Goal: Register for event/course

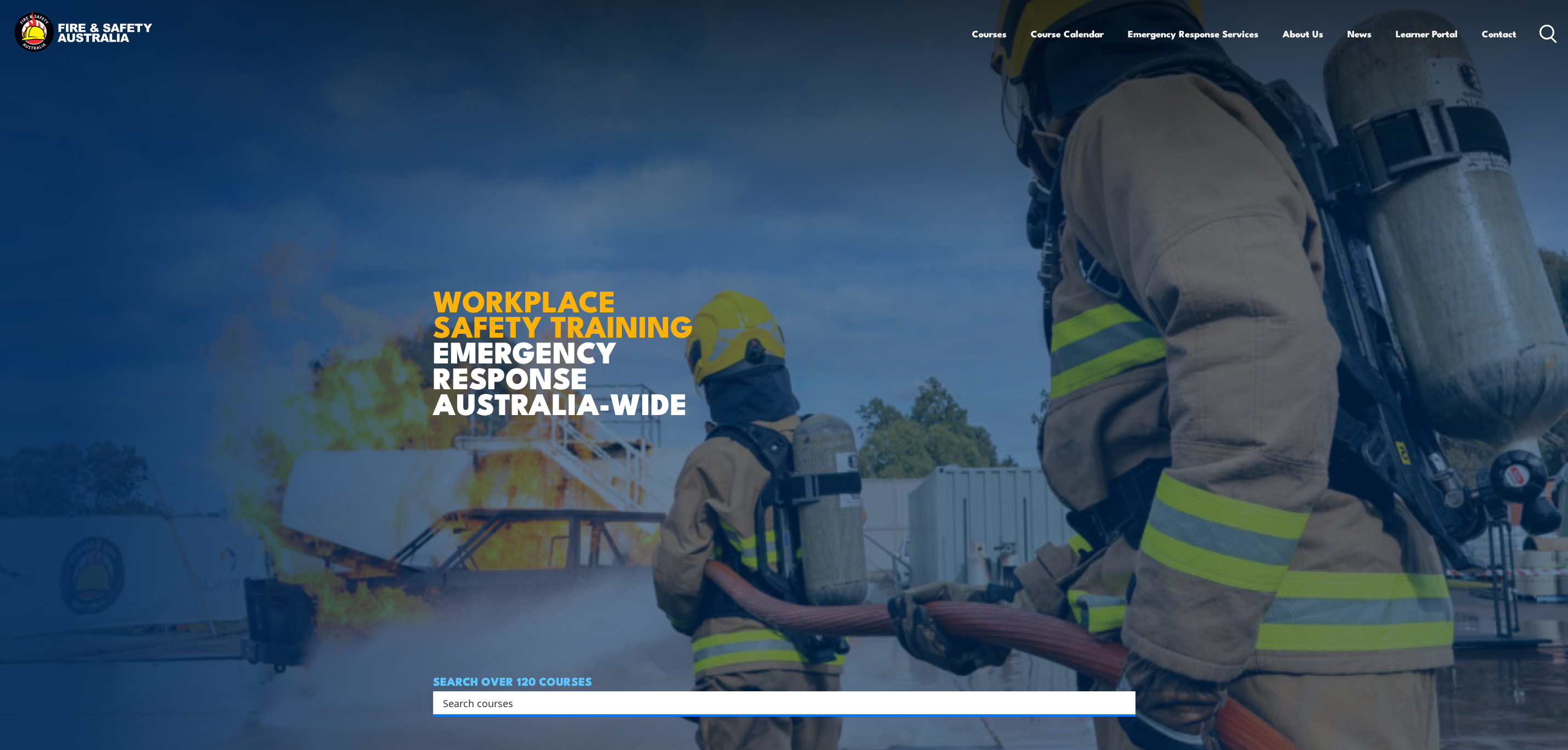
click at [490, 704] on input "Search input" at bounding box center [777, 702] width 668 height 17
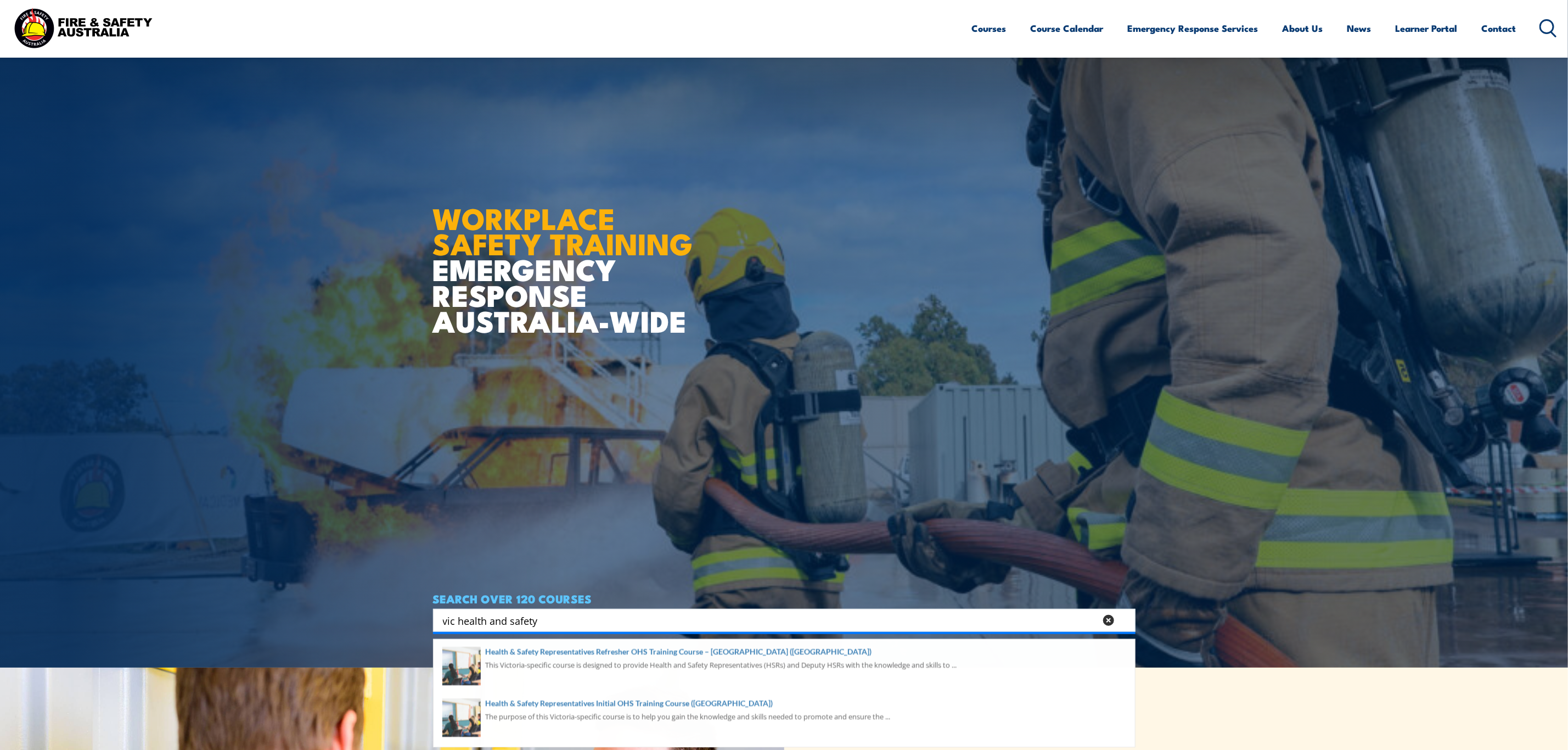
scroll to position [329, 0]
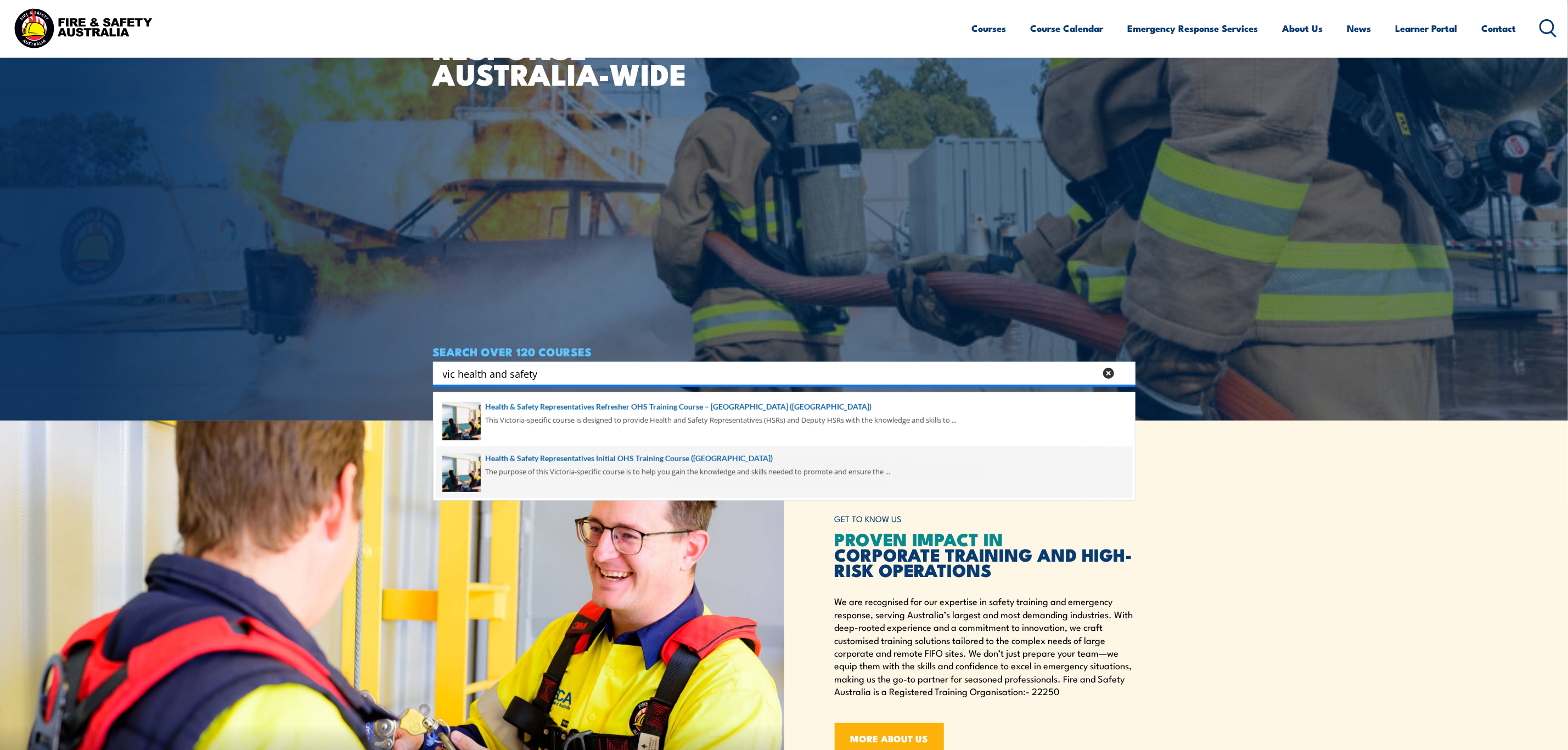
type input "vic health and safety"
click at [624, 476] on span at bounding box center [784, 472] width 696 height 52
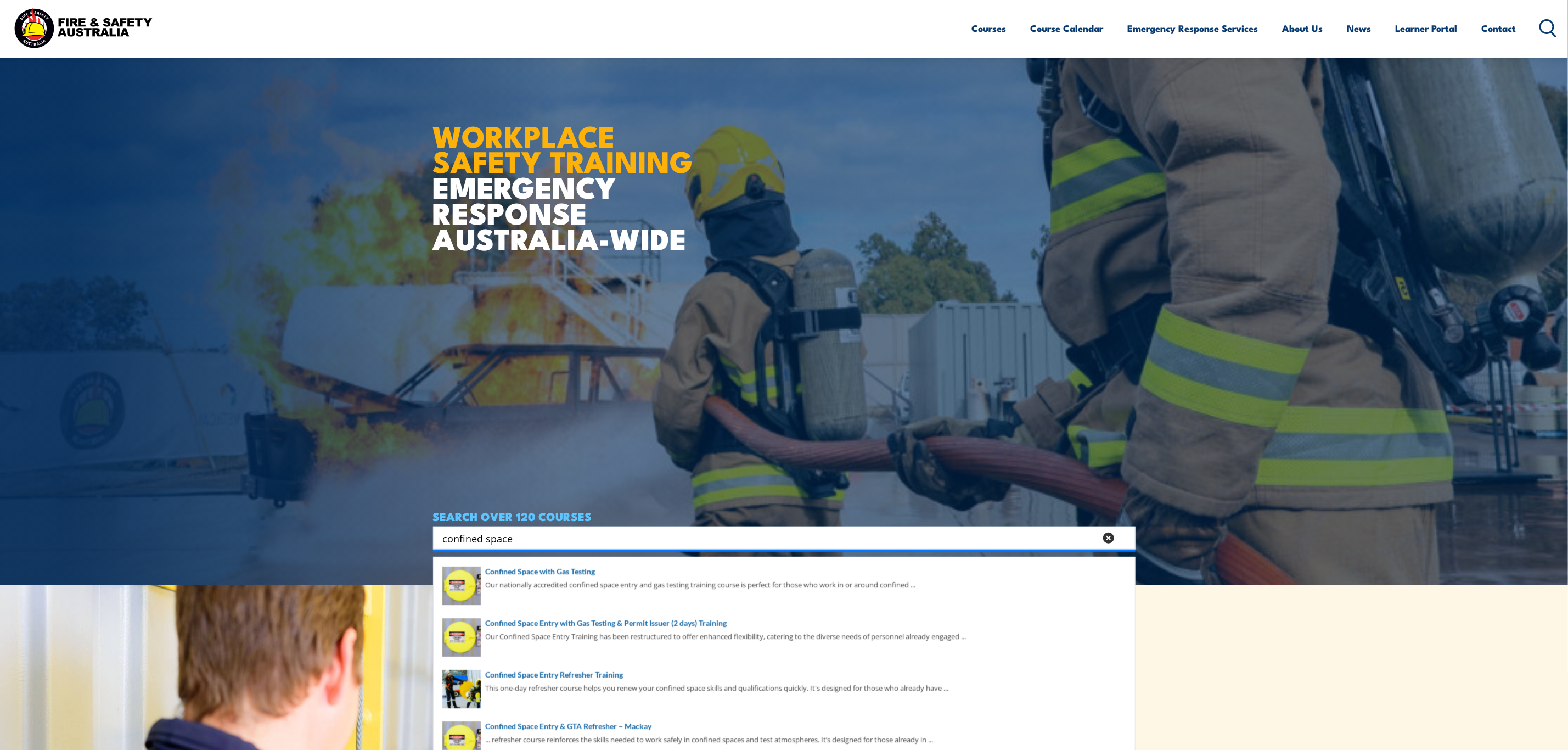
scroll to position [247, 0]
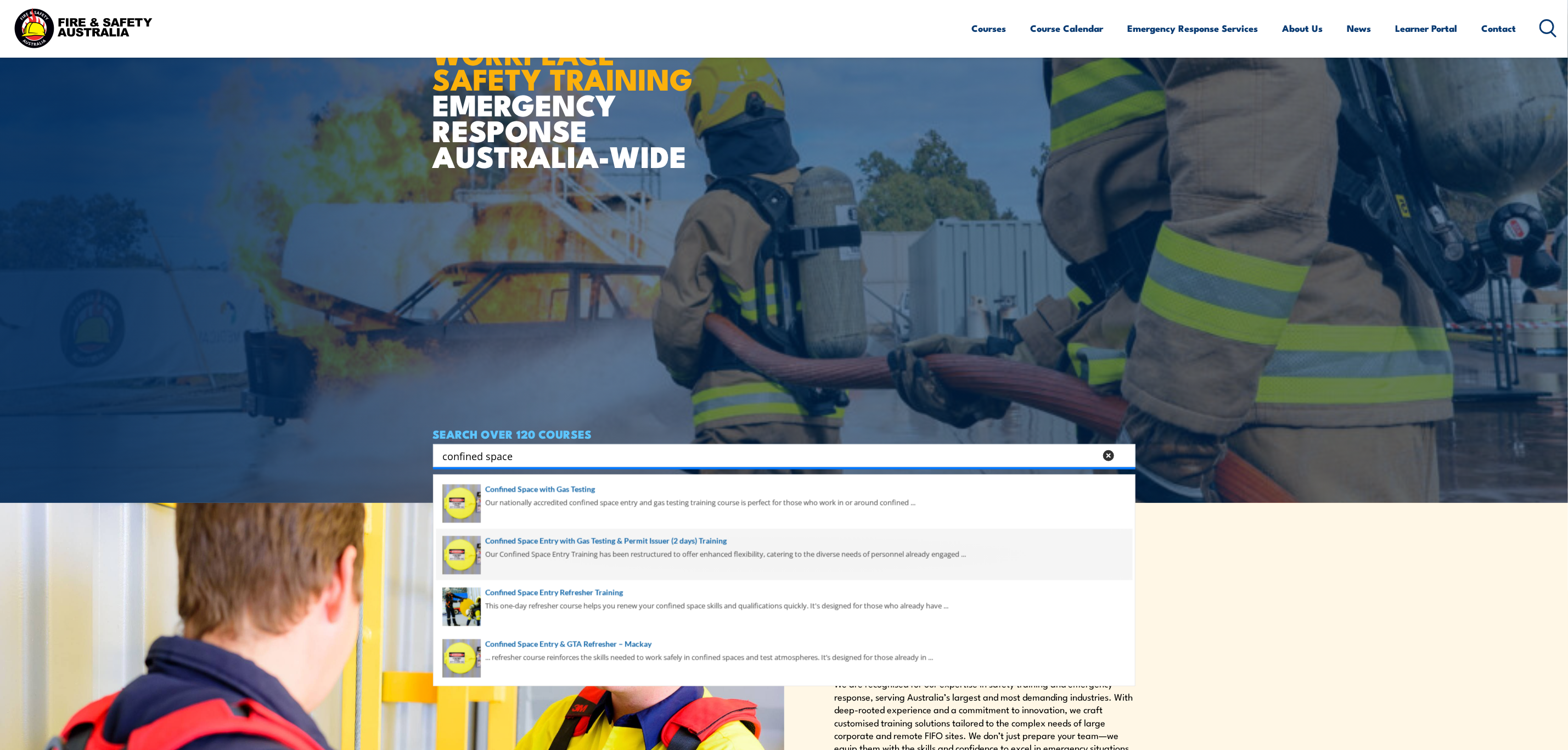
type input "confined space"
click at [513, 550] on span at bounding box center [784, 554] width 696 height 52
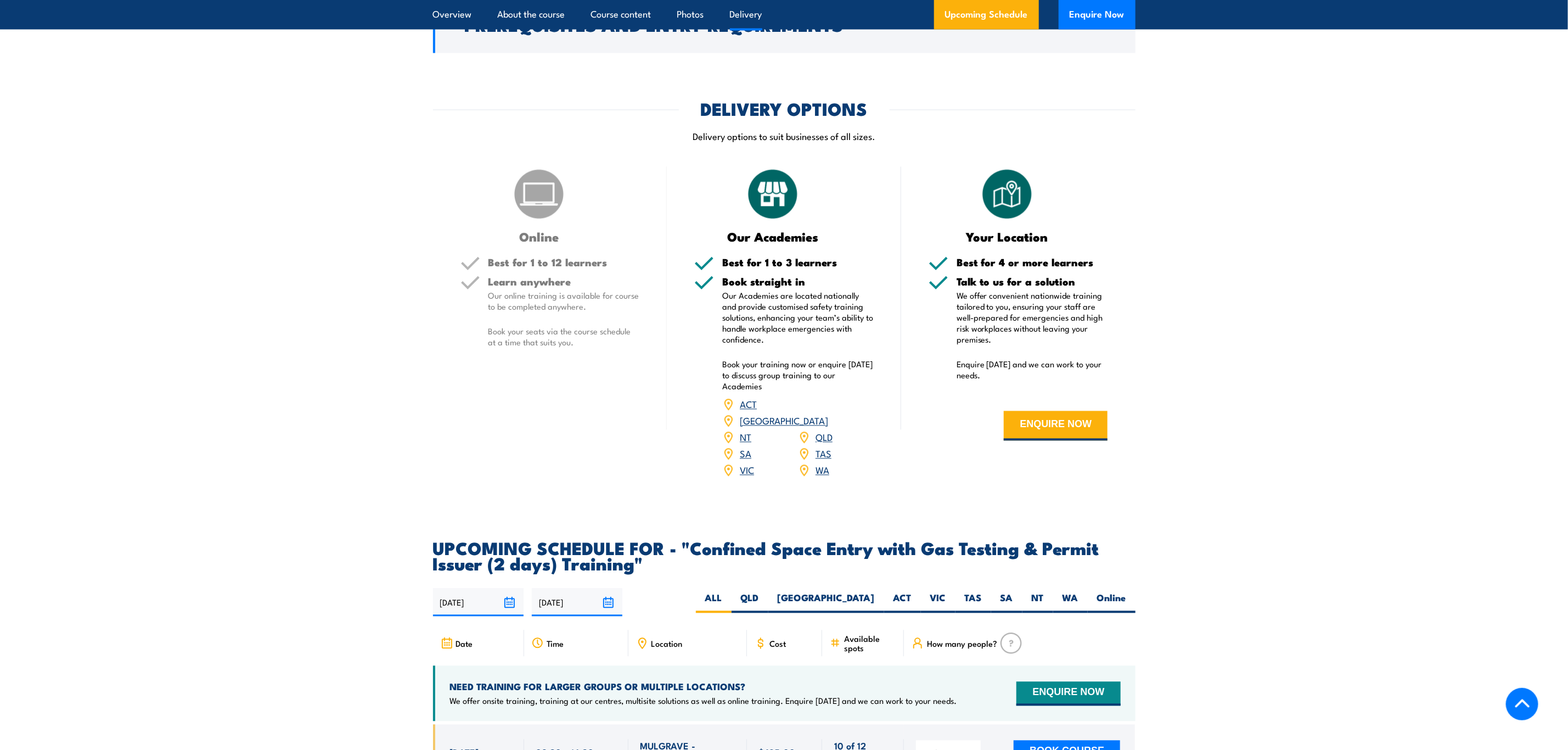
scroll to position [1482, 0]
click at [1001, 592] on label "SA" at bounding box center [1007, 603] width 32 height 21
click at [1013, 592] on input "SA" at bounding box center [1017, 596] width 7 height 7
radio input "true"
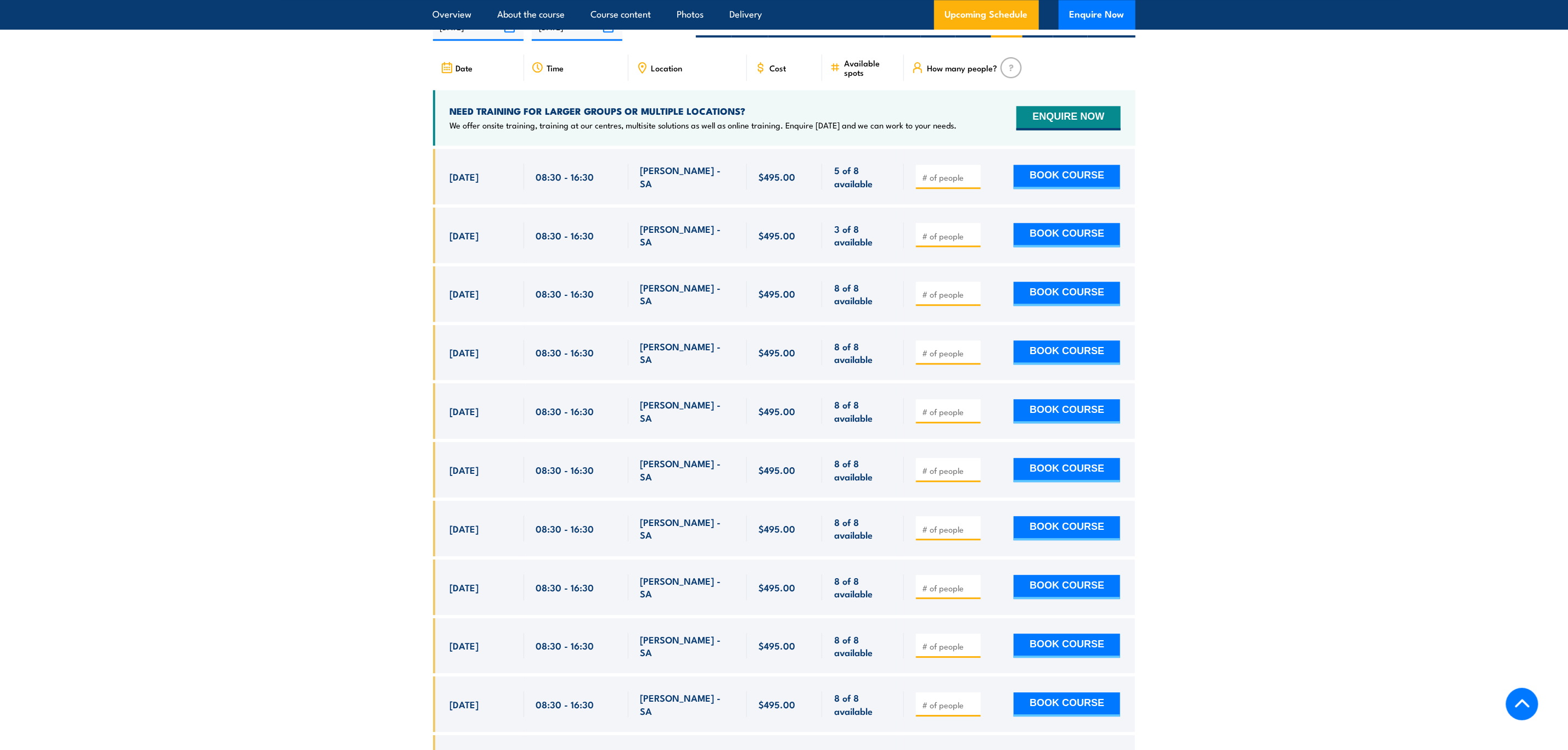
scroll to position [1975, 0]
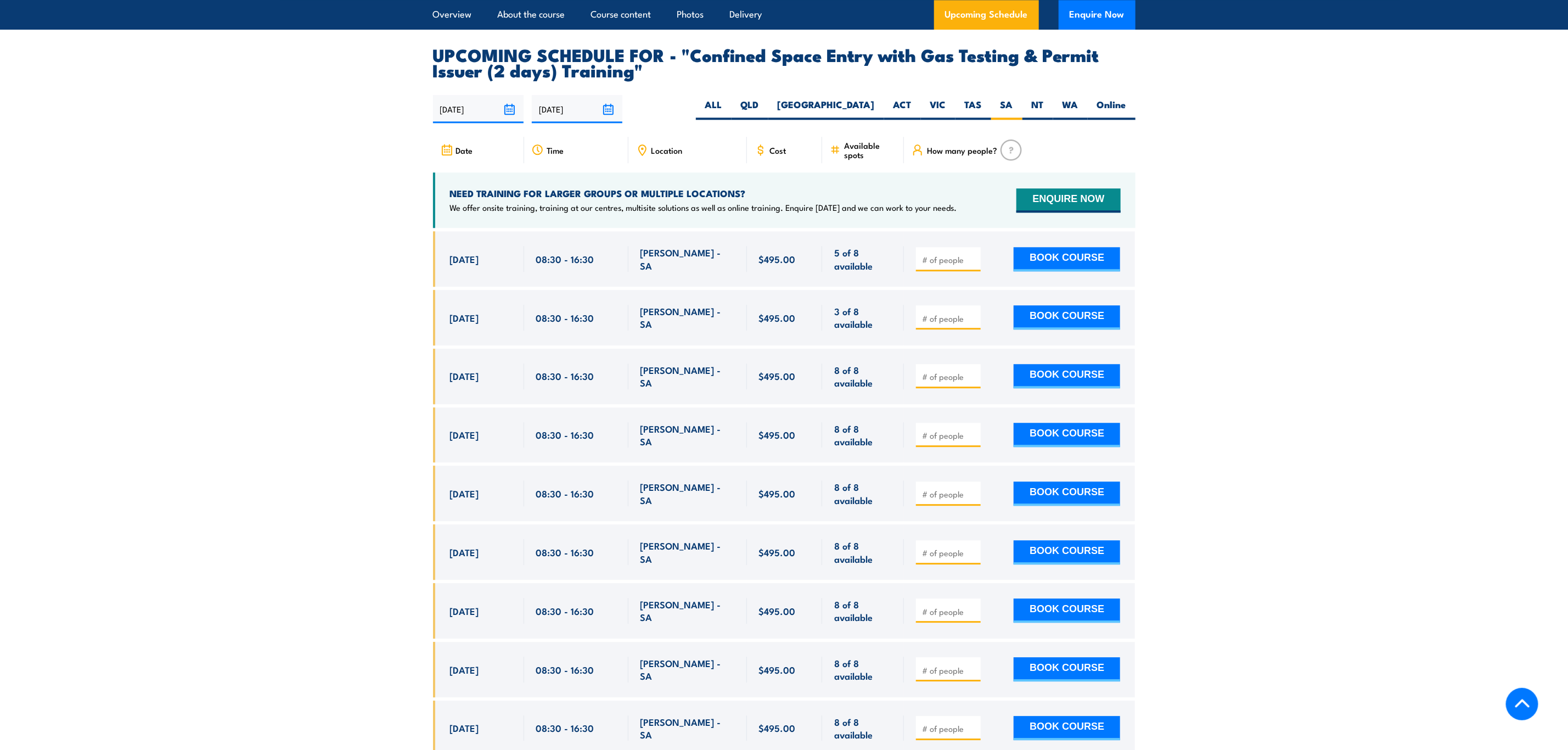
drag, startPoint x: 446, startPoint y: 255, endPoint x: 855, endPoint y: 249, distance: 409.0
click at [855, 249] on div "[DATE] 08:30 - 08:30" at bounding box center [784, 258] width 703 height 55
click at [855, 249] on span "5 of 8 available" at bounding box center [863, 258] width 57 height 26
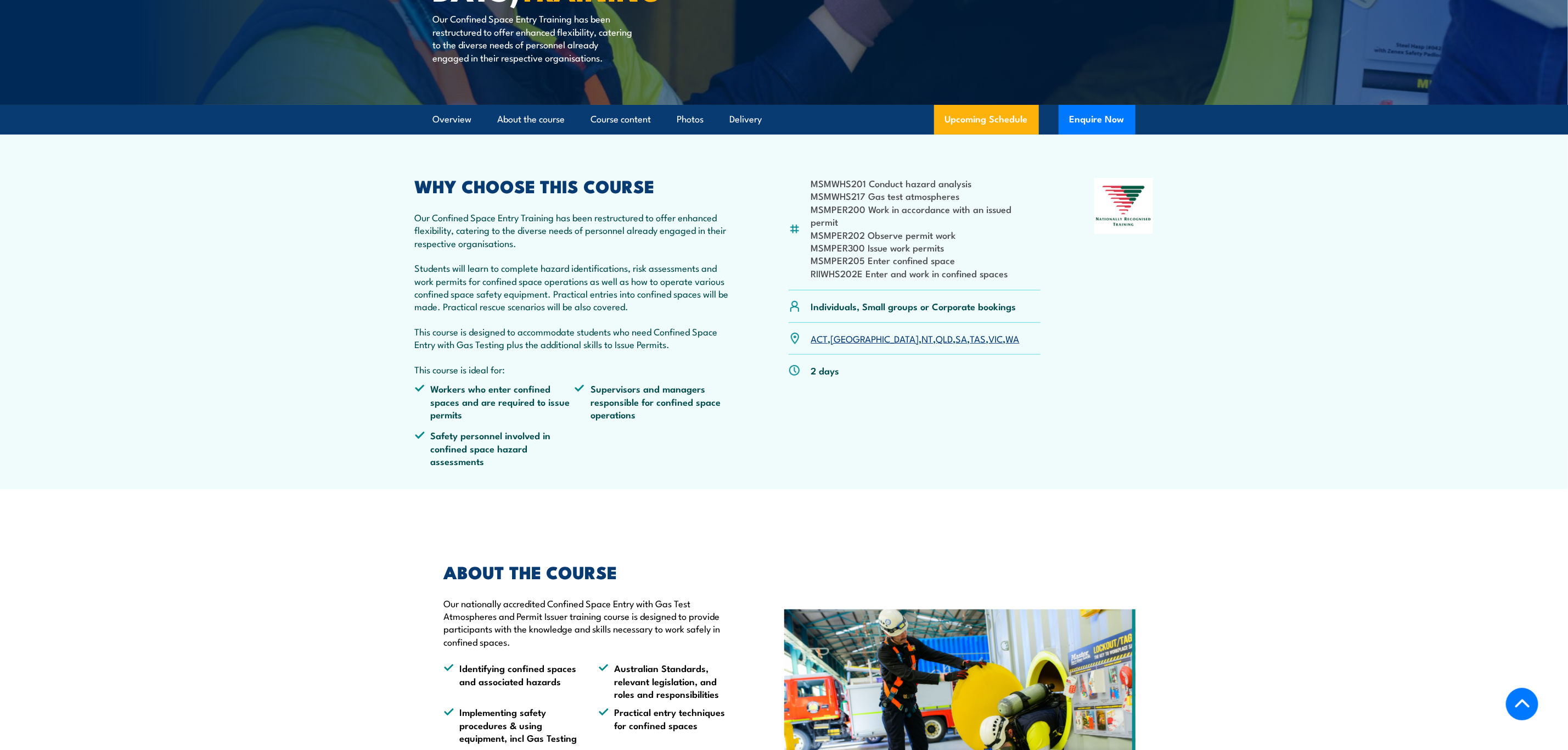
scroll to position [0, 0]
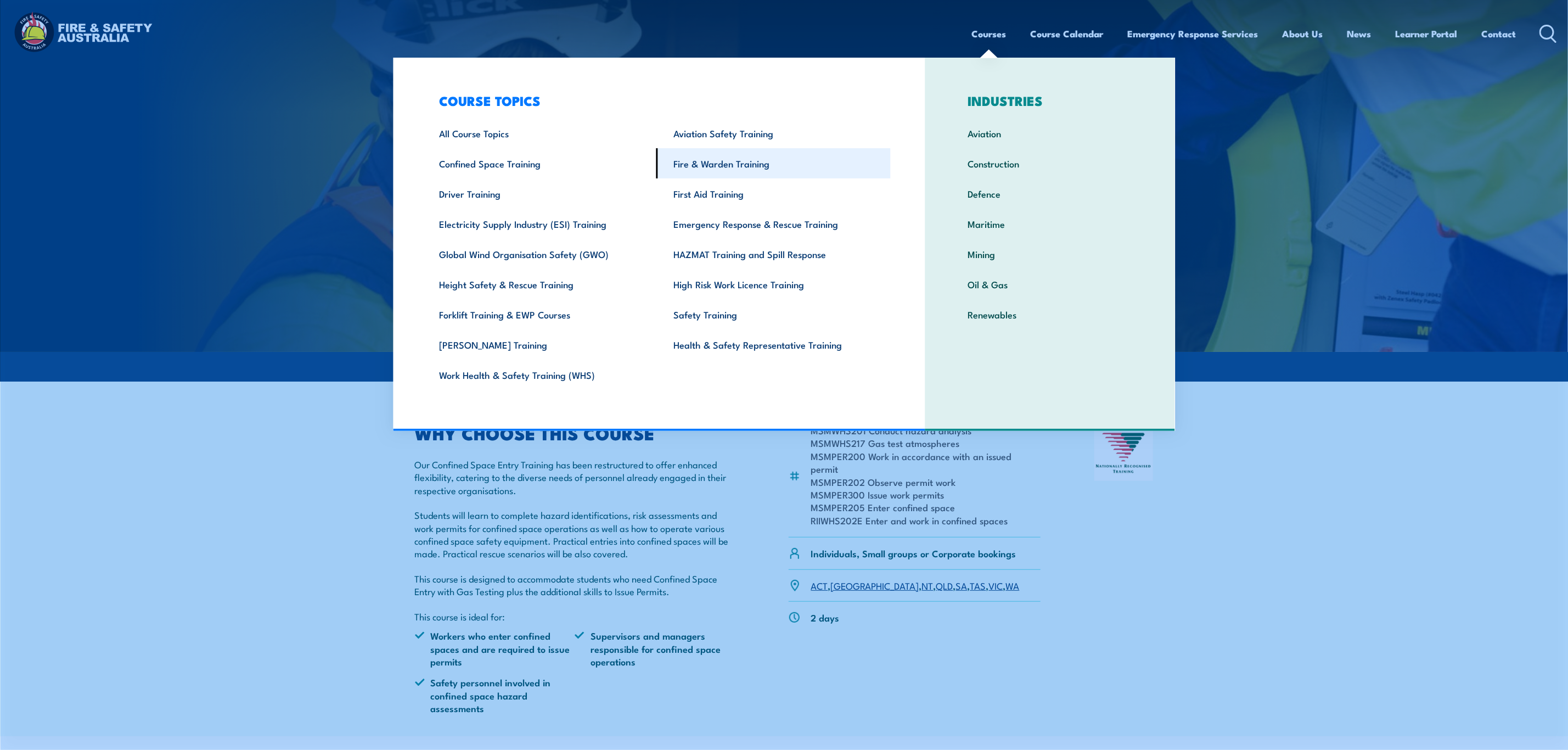
click at [791, 163] on link "Fire & Warden Training" at bounding box center [774, 163] width 234 height 30
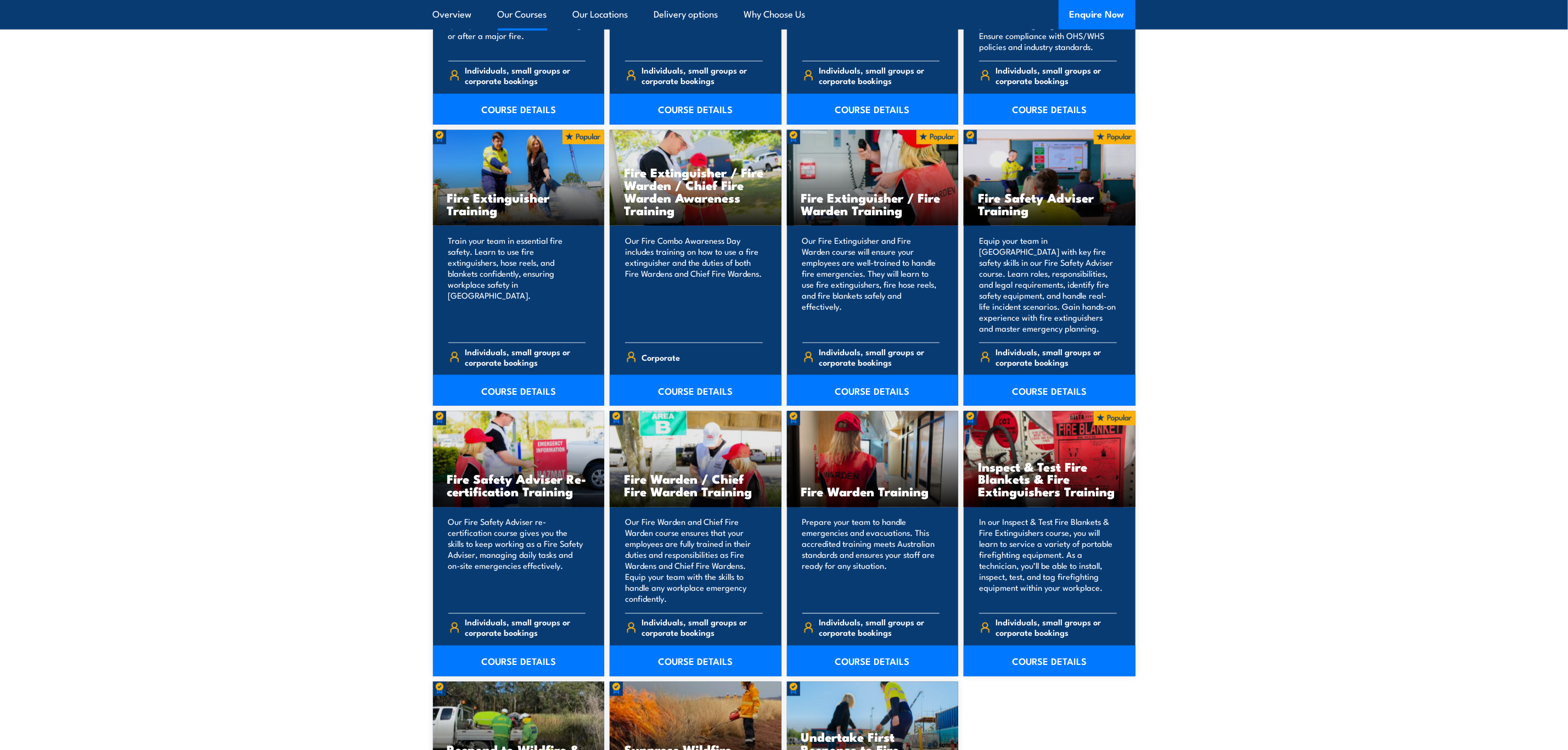
scroll to position [1152, 0]
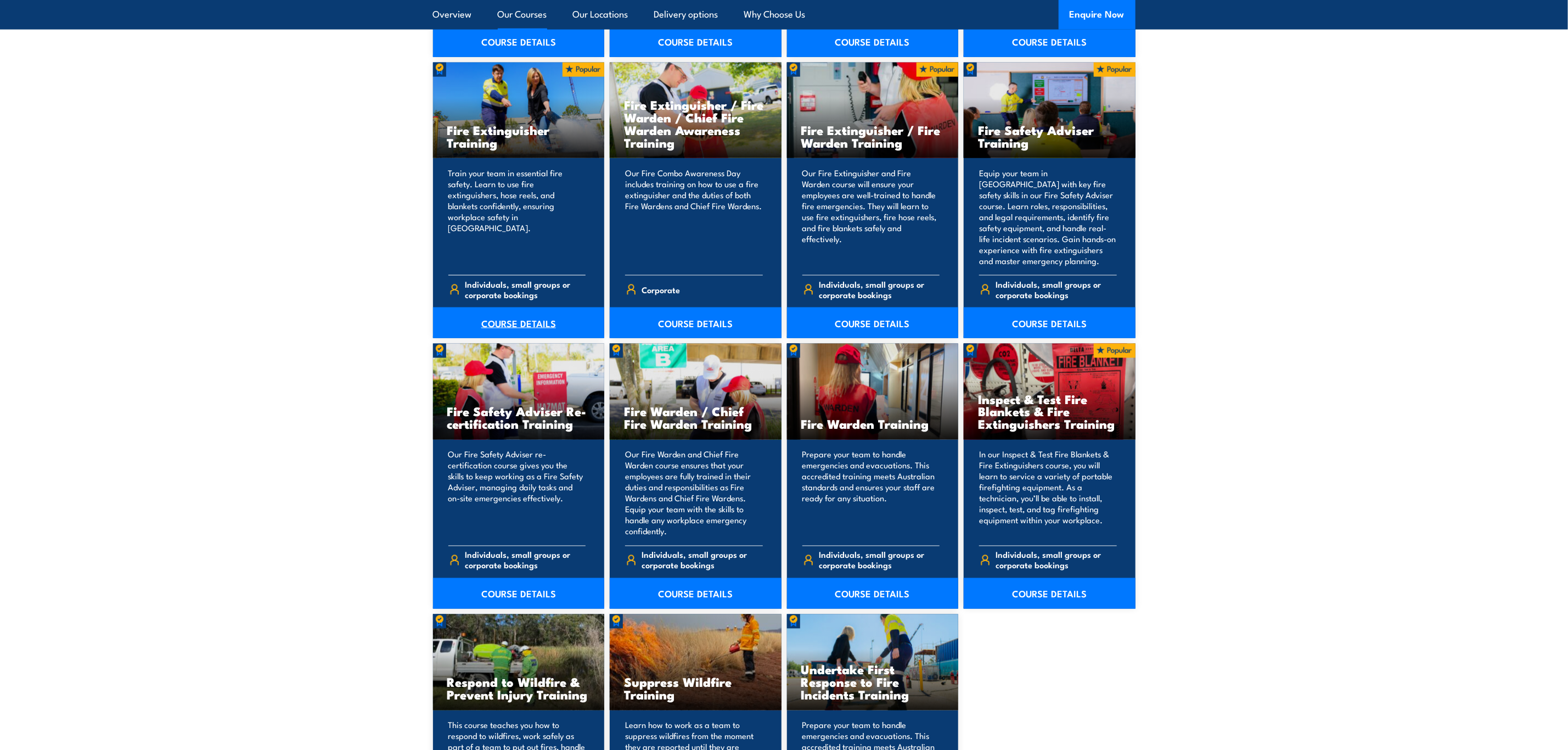
click at [529, 320] on link "COURSE DETAILS" at bounding box center [519, 322] width 172 height 31
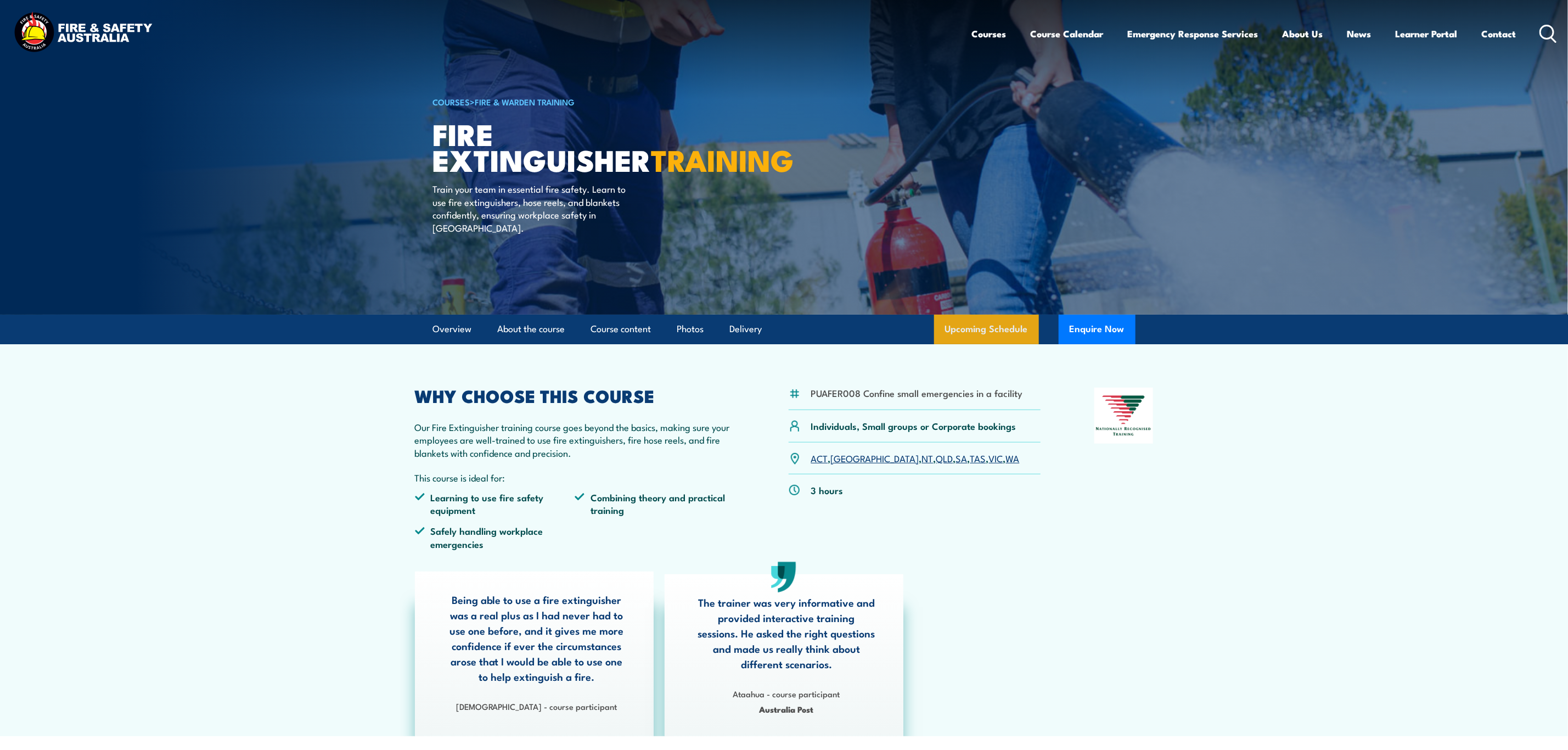
click at [975, 335] on link "Upcoming Schedule" at bounding box center [986, 329] width 105 height 30
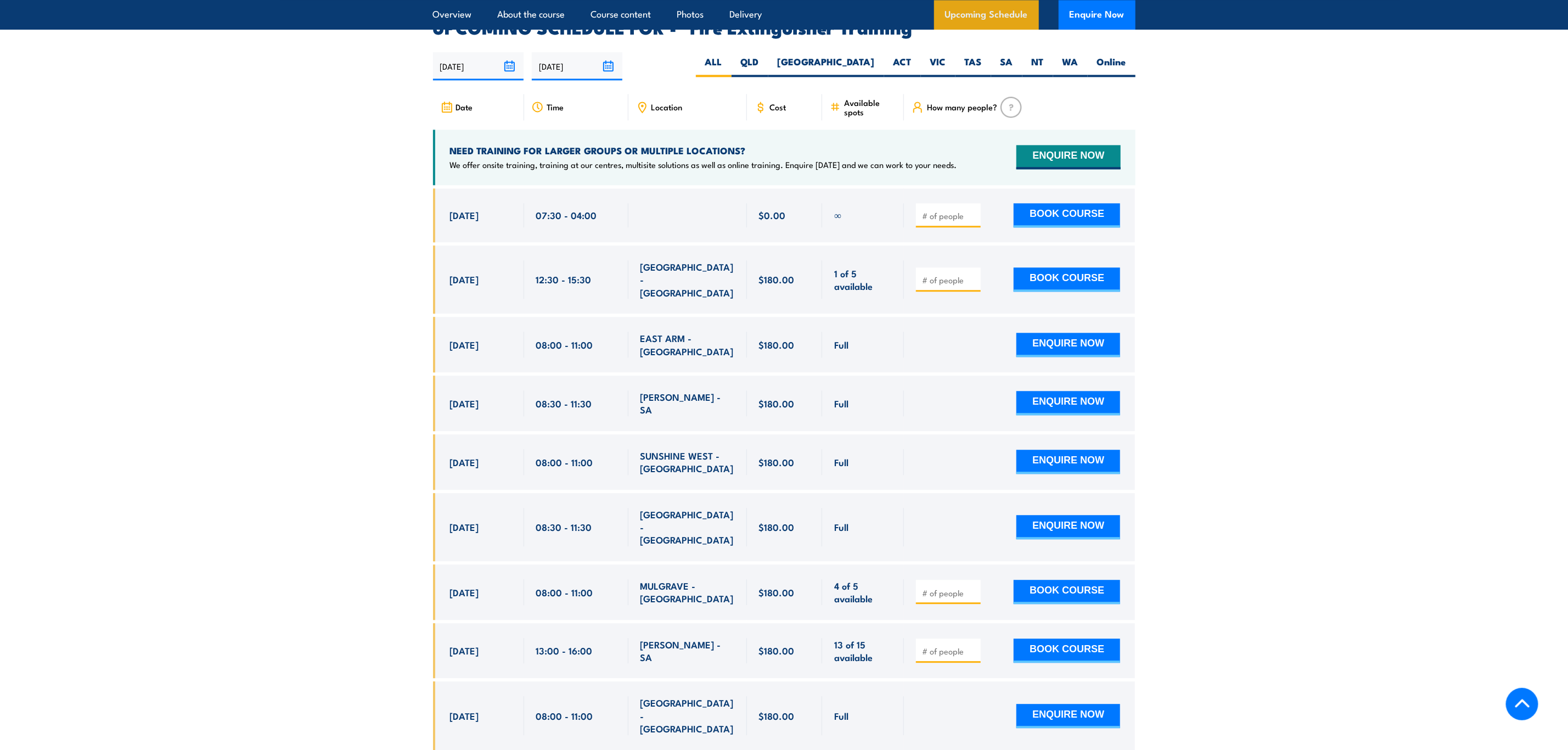
scroll to position [1841, 0]
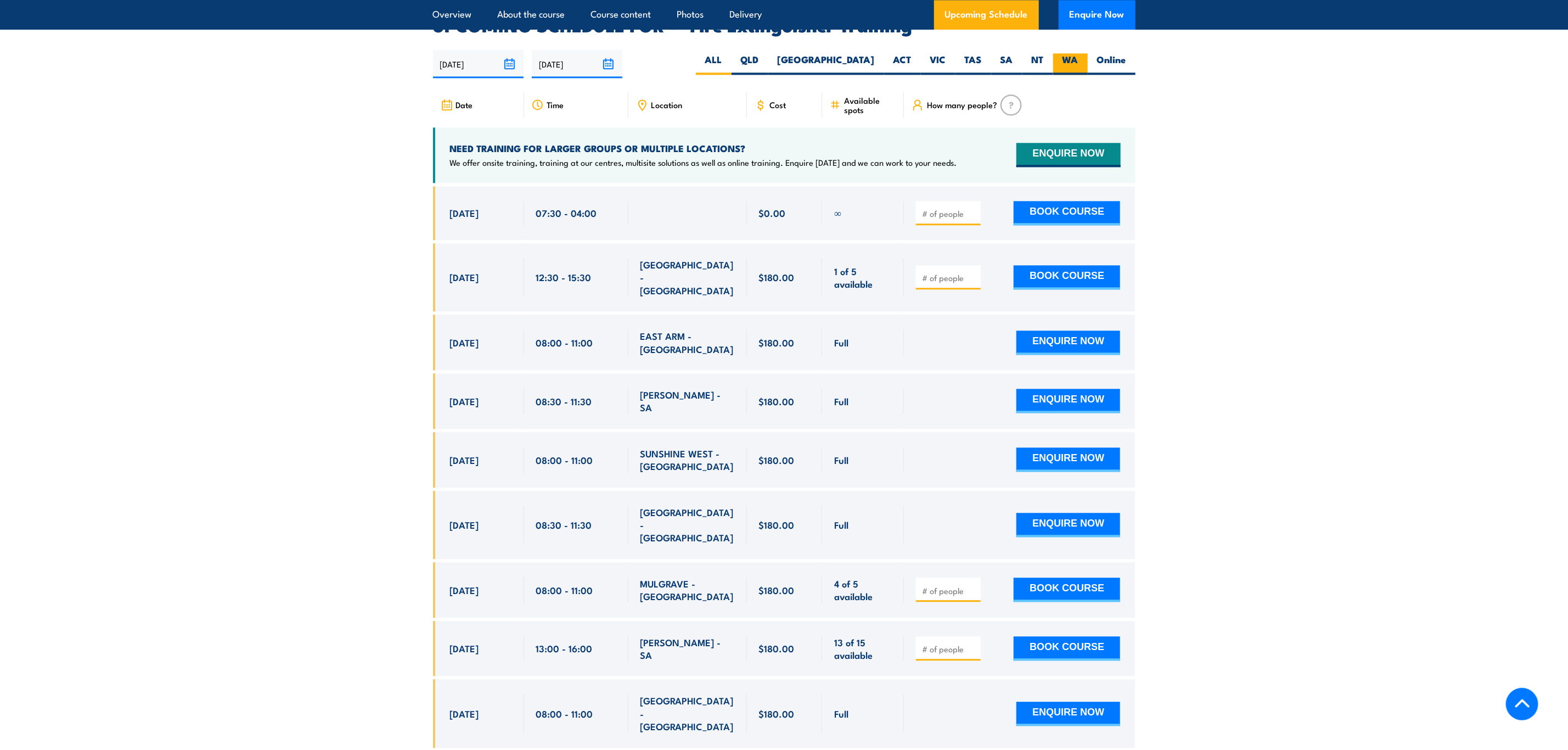
click at [1071, 53] on label "WA" at bounding box center [1070, 63] width 34 height 21
click at [1078, 53] on input "WA" at bounding box center [1082, 56] width 7 height 7
radio input "true"
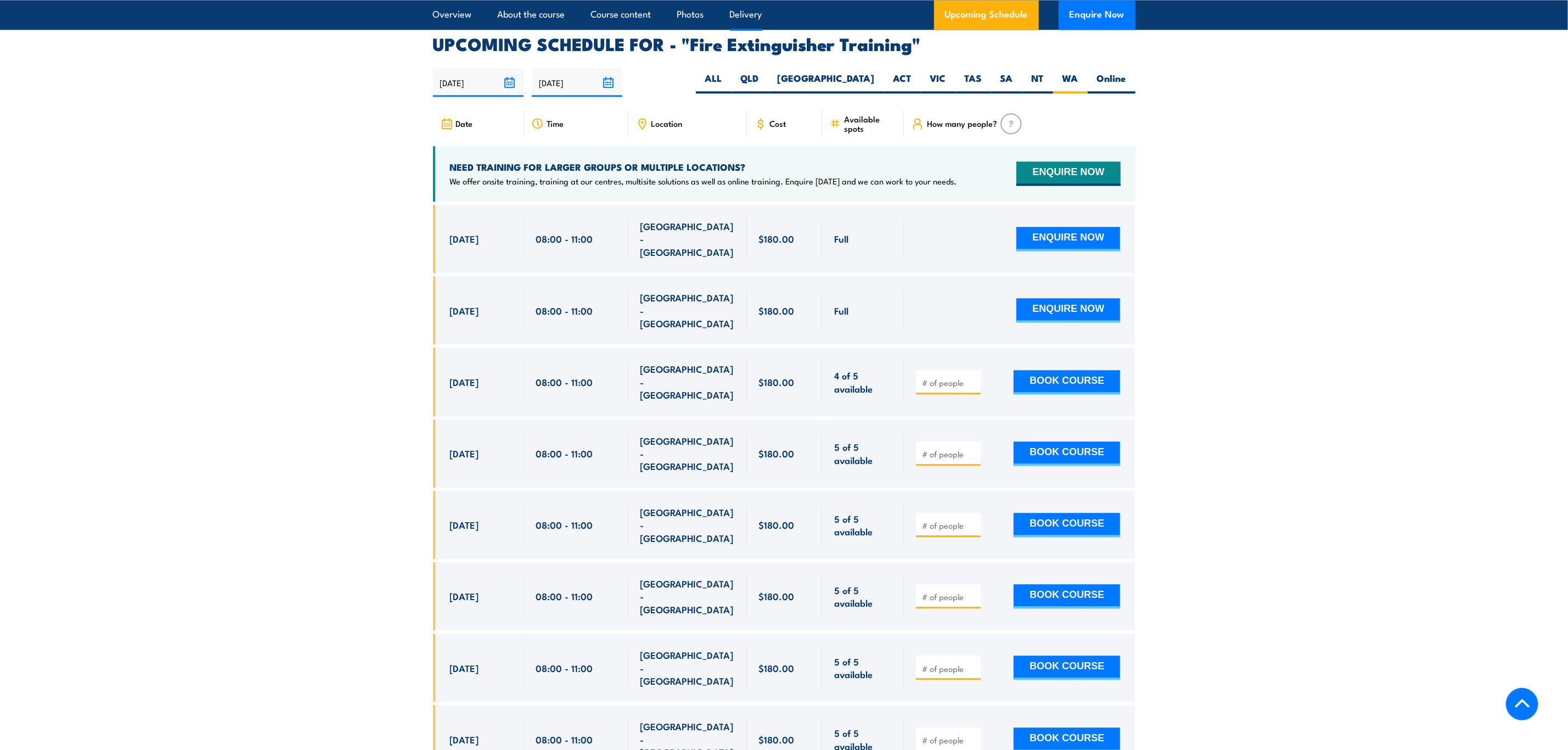
scroll to position [1841, 0]
